Goal: Task Accomplishment & Management: Complete application form

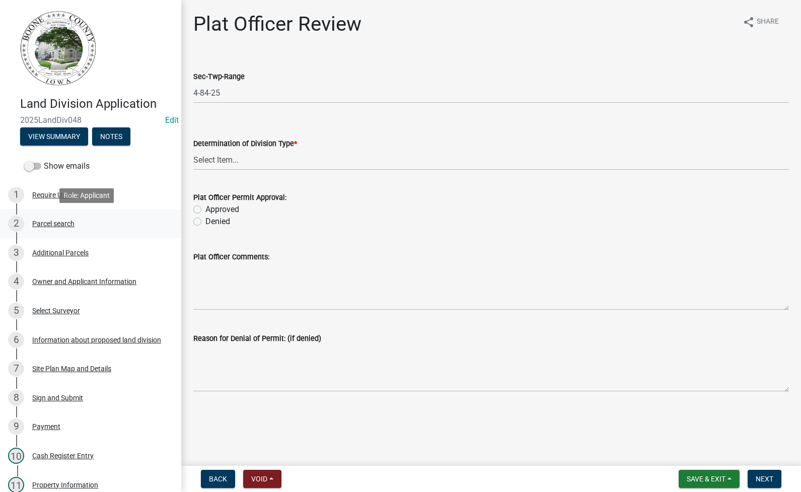
click at [59, 224] on div "Parcel search" at bounding box center [53, 223] width 42 height 7
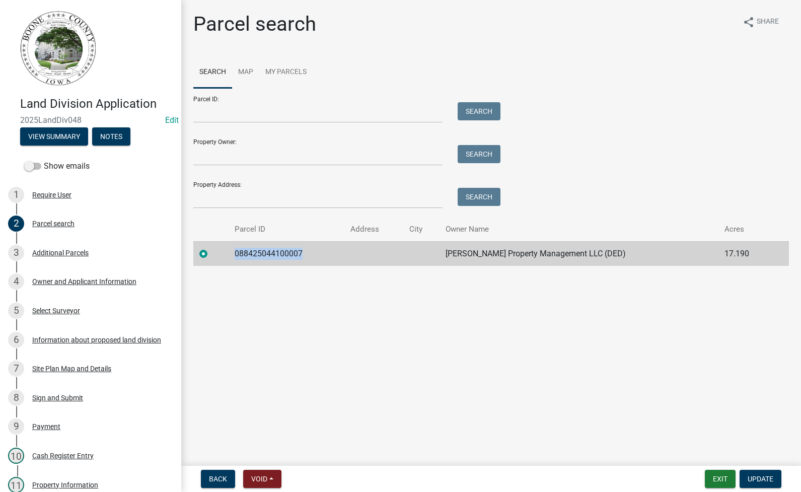
drag, startPoint x: 312, startPoint y: 253, endPoint x: 236, endPoint y: 254, distance: 76.1
click at [236, 254] on td "088425044100007" at bounding box center [287, 253] width 116 height 25
copy td "088425044100007"
click at [65, 247] on div "3 Additional Parcels" at bounding box center [86, 253] width 157 height 16
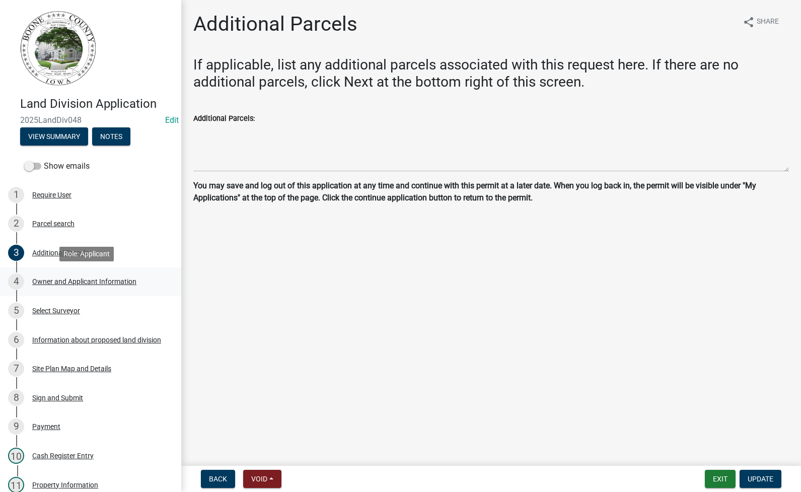
click at [75, 279] on div "Owner and Applicant Information" at bounding box center [84, 281] width 104 height 7
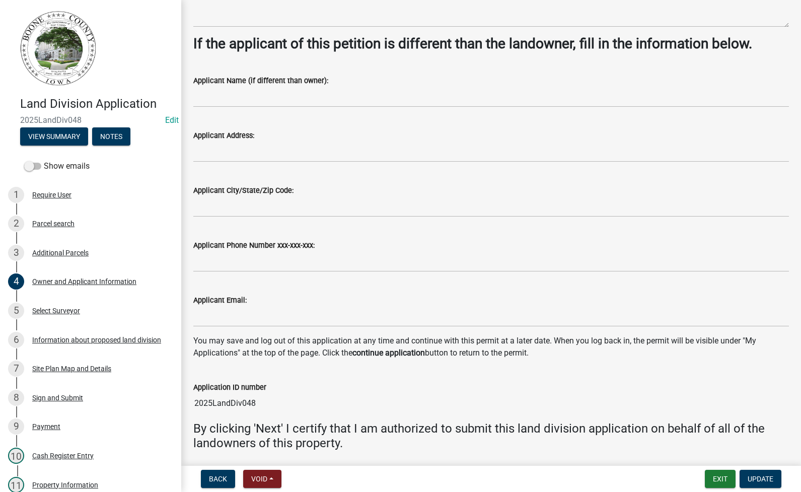
scroll to position [780, 0]
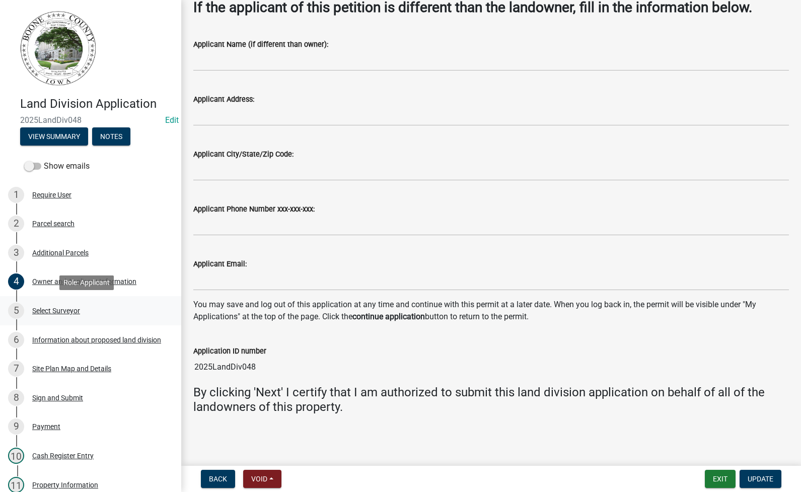
click at [54, 309] on div "Select Surveyor" at bounding box center [56, 310] width 48 height 7
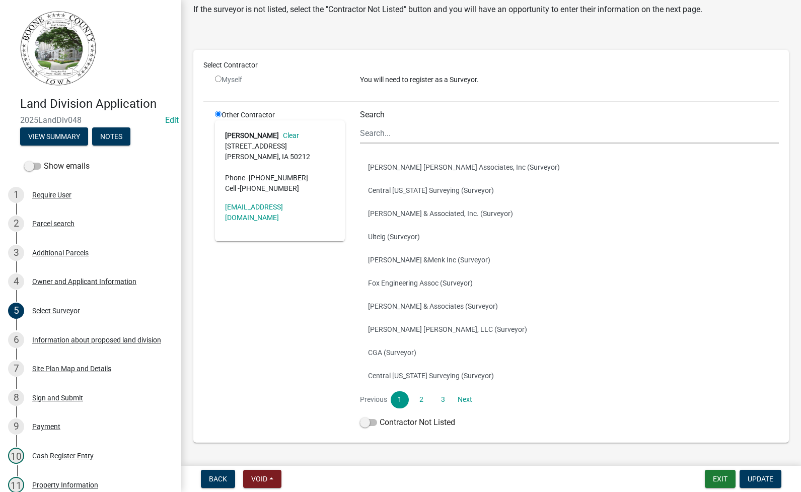
scroll to position [50, 0]
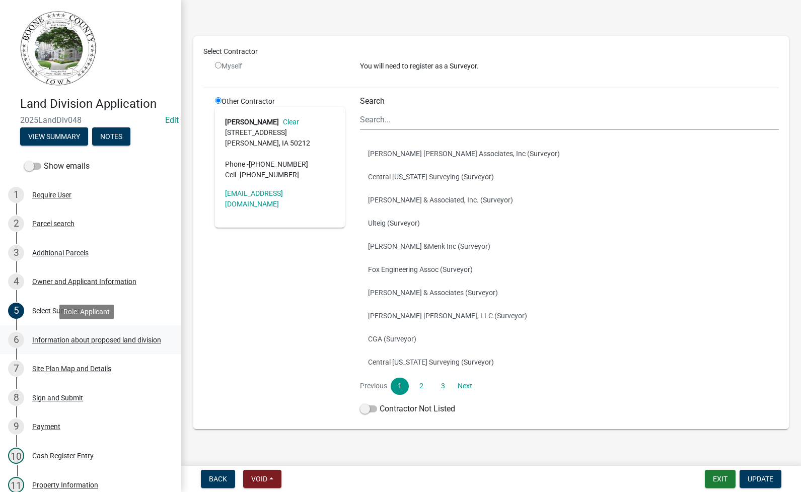
click at [87, 342] on div "Information about proposed land division" at bounding box center [96, 339] width 129 height 7
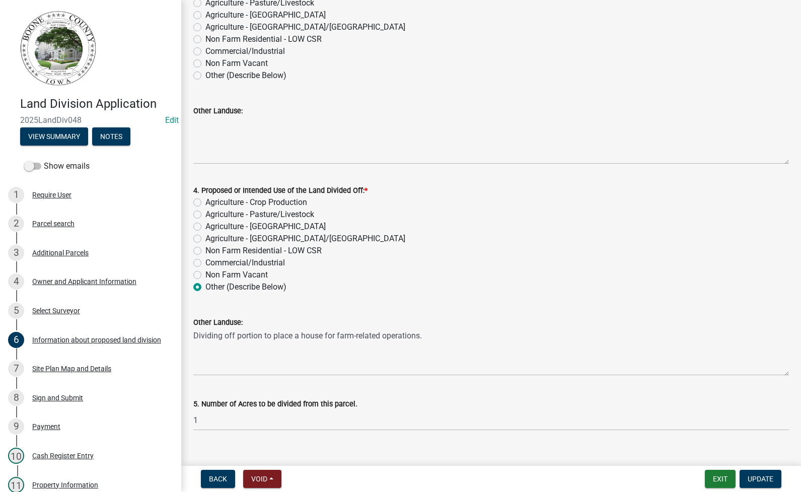
scroll to position [281, 0]
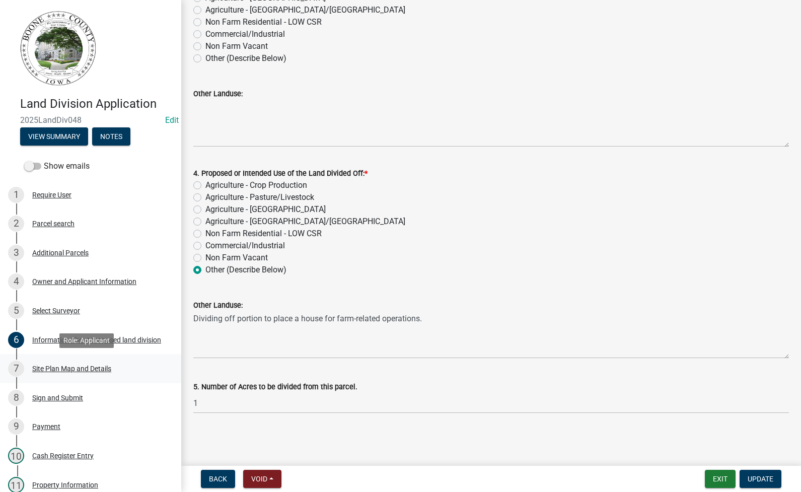
click at [101, 363] on div "7 Site Plan Map and Details" at bounding box center [86, 369] width 157 height 16
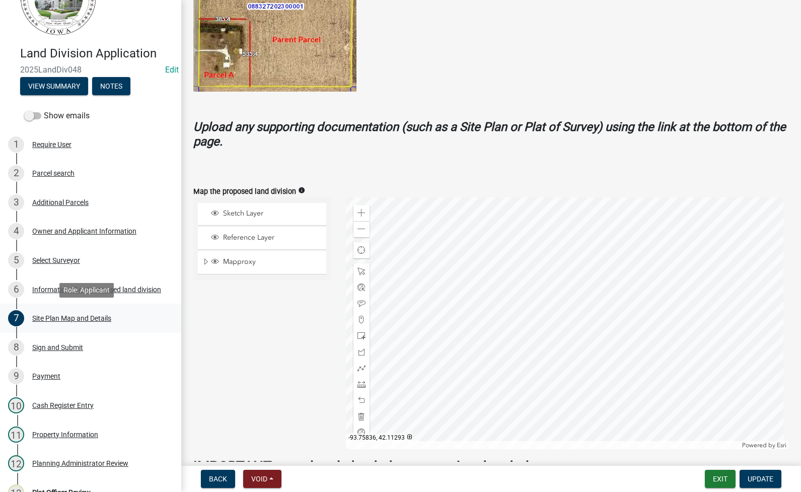
scroll to position [101, 0]
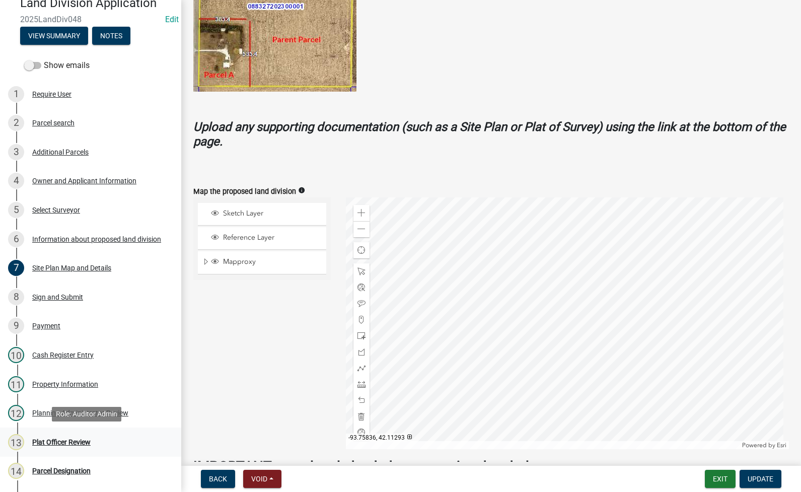
click at [73, 443] on div "Plat Officer Review" at bounding box center [61, 442] width 58 height 7
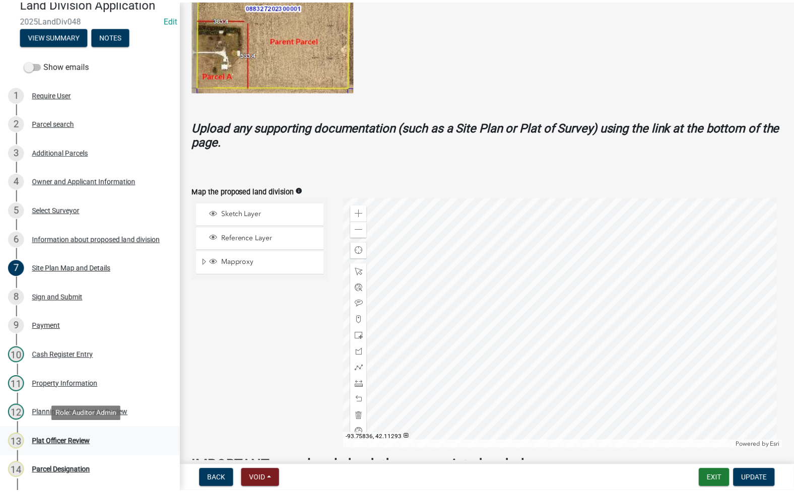
scroll to position [0, 0]
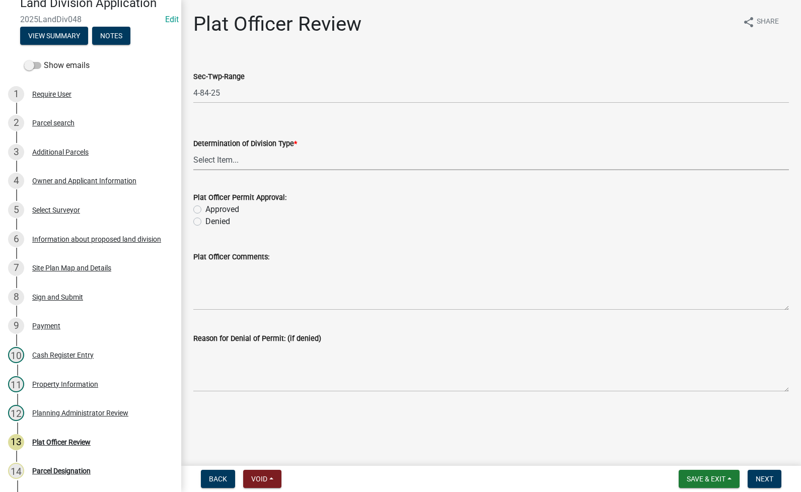
click at [284, 156] on select "Select Item... Property Split Agriculture No Metes and Bounds Needed Property L…" at bounding box center [491, 160] width 596 height 21
click at [193, 150] on select "Select Item... Property Split Agriculture No Metes and Bounds Needed Property L…" at bounding box center [491, 160] width 596 height 21
select select "35ecdd3f-3ad4-4064-85d7-a85d15e9cf93"
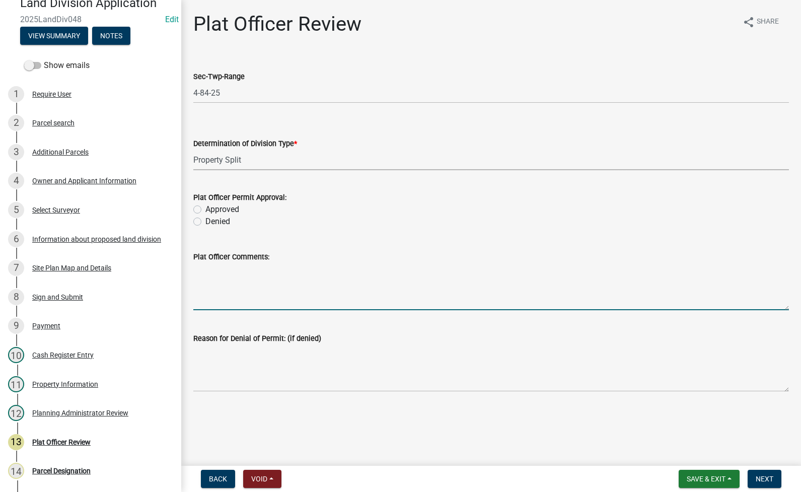
click at [241, 308] on textarea "Plat Officer Comments:" at bounding box center [491, 286] width 596 height 47
type textarea "No additional splits will be allowed in this quarter quarter."
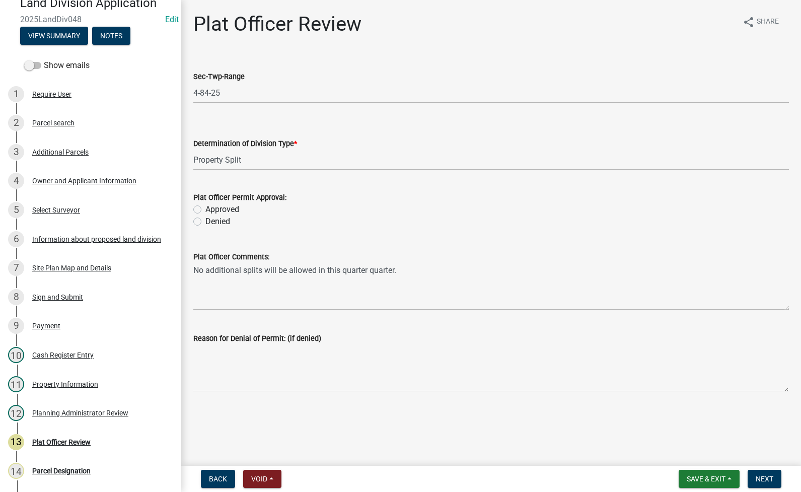
click at [205, 208] on label "Approved" at bounding box center [222, 209] width 34 height 12
click at [205, 208] on input "Approved" at bounding box center [208, 206] width 7 height 7
radio input "true"
click at [763, 483] on span "Next" at bounding box center [765, 479] width 18 height 8
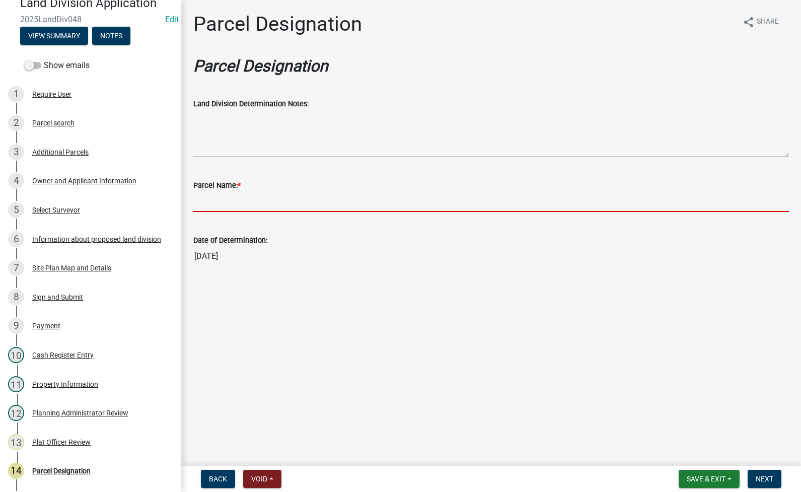
click at [234, 200] on input "Parcel Name: *" at bounding box center [491, 201] width 596 height 21
click at [249, 200] on input "Parcel Name: *" at bounding box center [491, 201] width 596 height 21
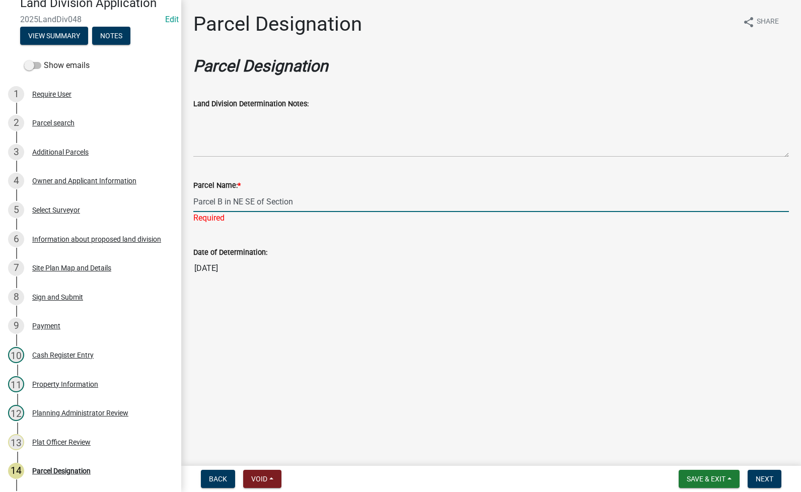
click at [347, 196] on input "Parcel B in NE SE of Section" at bounding box center [491, 201] width 596 height 21
type input "Parcel B in NE SE of Section 4-84-25"
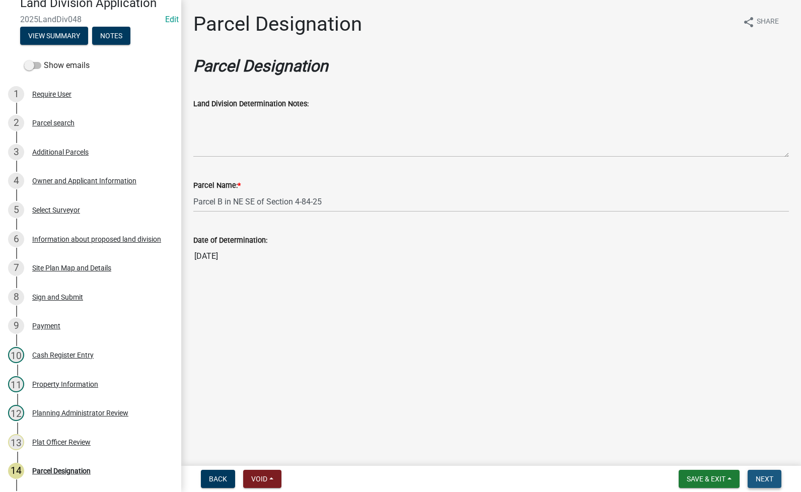
click at [769, 477] on span "Next" at bounding box center [765, 479] width 18 height 8
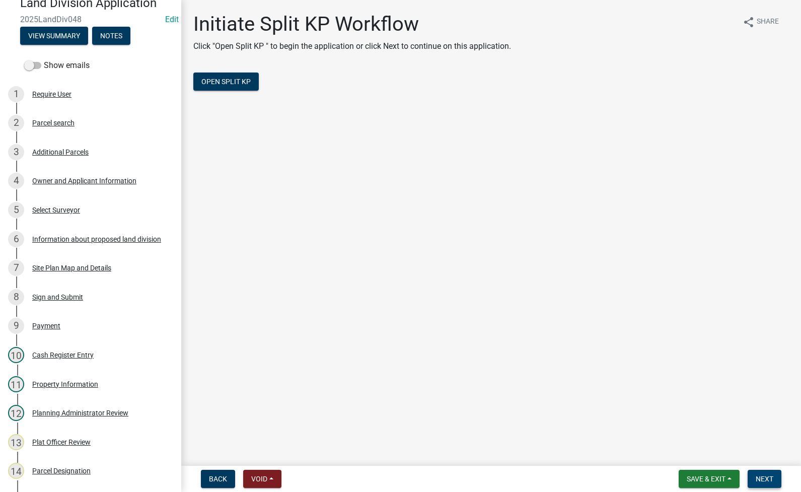
click at [774, 472] on button "Next" at bounding box center [765, 479] width 34 height 18
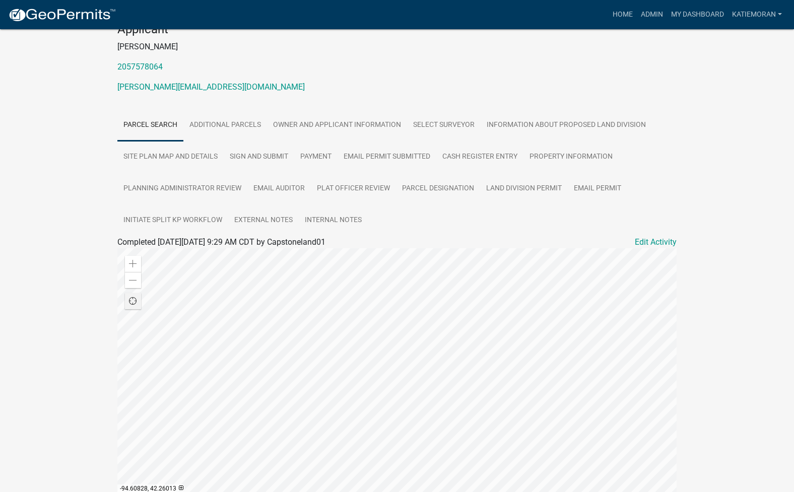
scroll to position [151, 0]
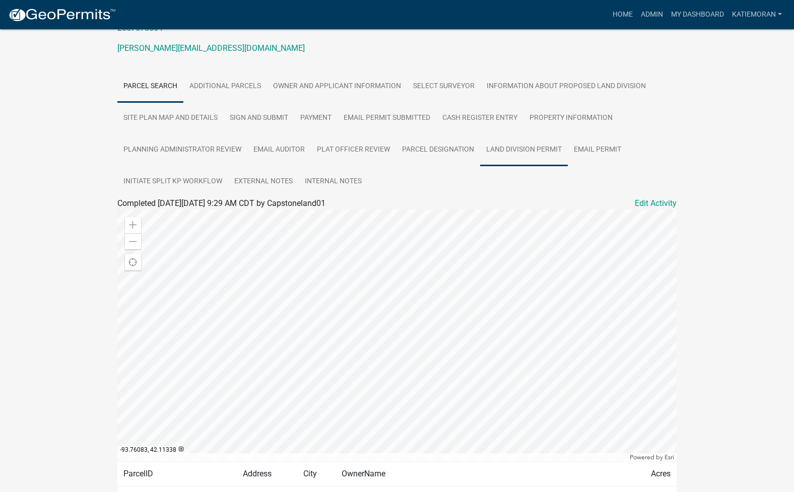
click at [547, 154] on link "Land Division Permit" at bounding box center [524, 150] width 88 height 32
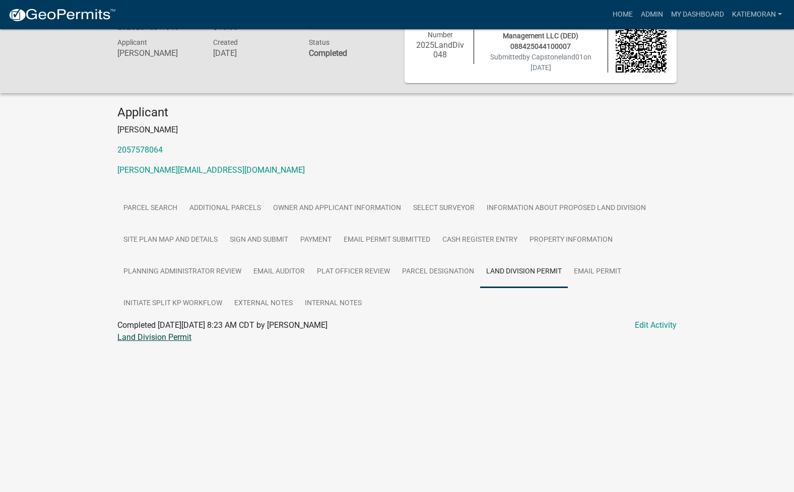
click at [151, 338] on link "Land Division Permit" at bounding box center [154, 337] width 74 height 10
click at [641, 19] on link "Admin" at bounding box center [652, 14] width 30 height 19
